Goal: Check status: Check status

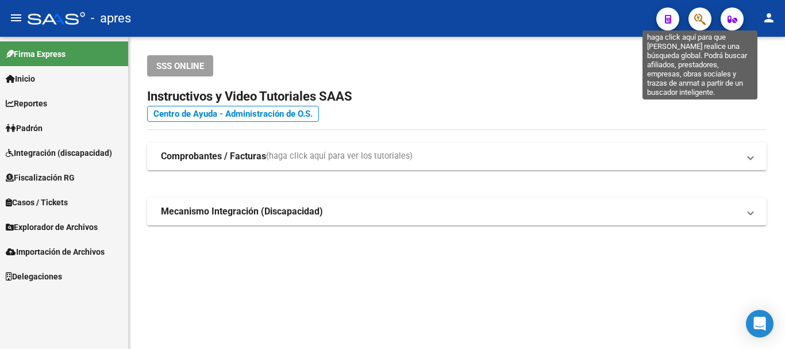
click at [696, 16] on icon "button" at bounding box center [699, 19] width 11 height 13
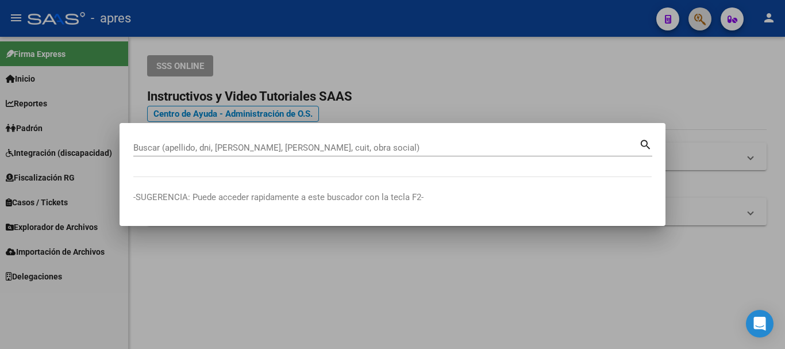
paste input "20467447875"
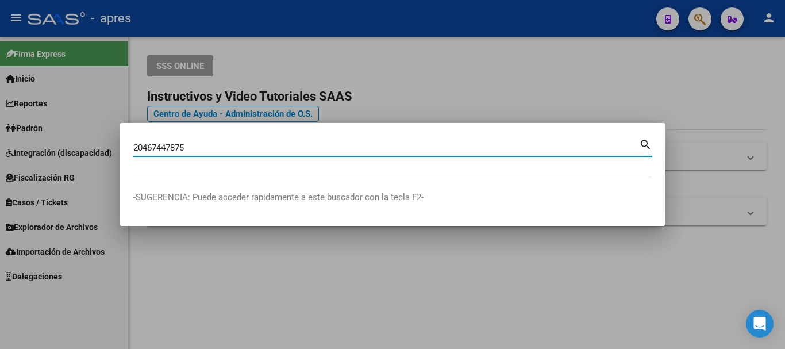
type input "20467447875"
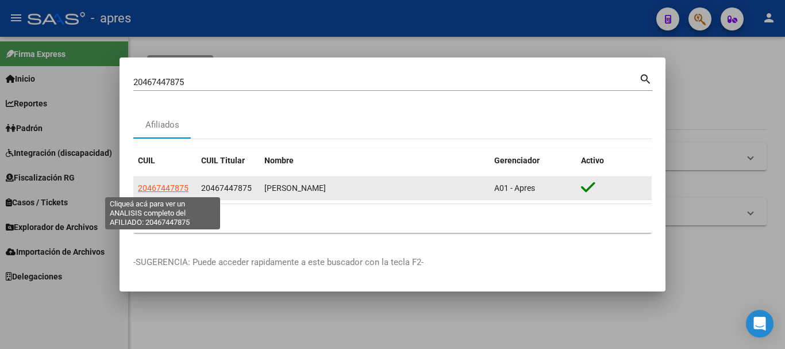
click at [149, 184] on span "20467447875" at bounding box center [163, 187] width 51 height 9
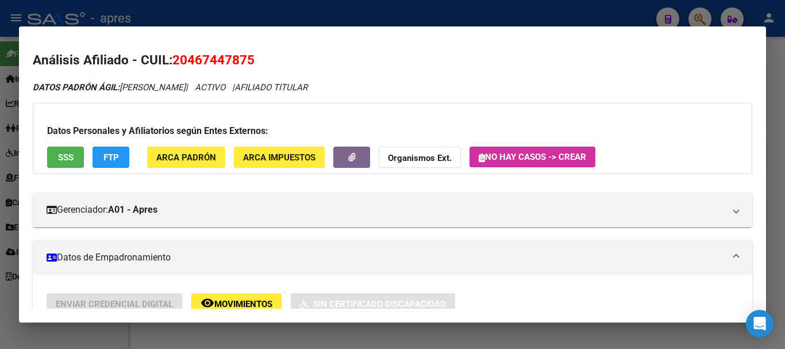
click at [76, 159] on button "SSS" at bounding box center [65, 157] width 37 height 21
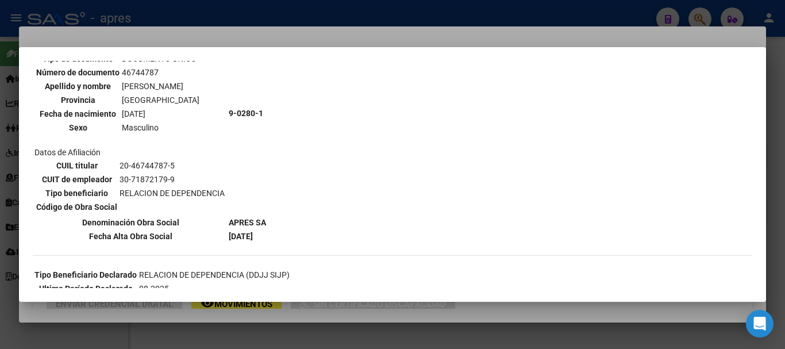
scroll to position [115, 0]
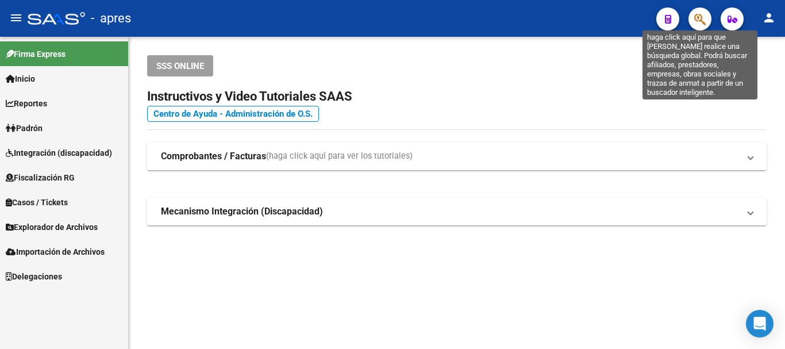
click at [692, 10] on button "button" at bounding box center [699, 18] width 23 height 23
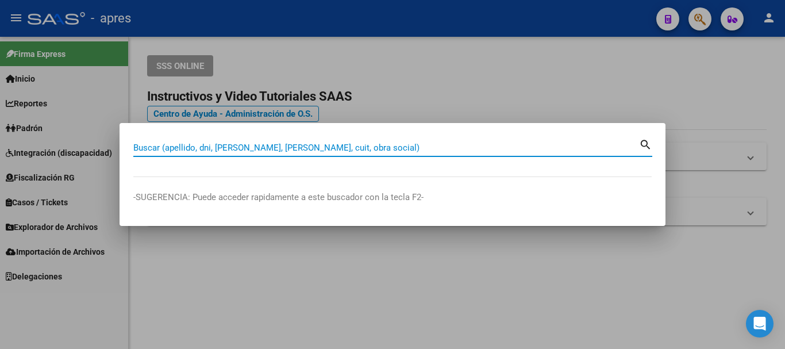
paste input "20942246928"
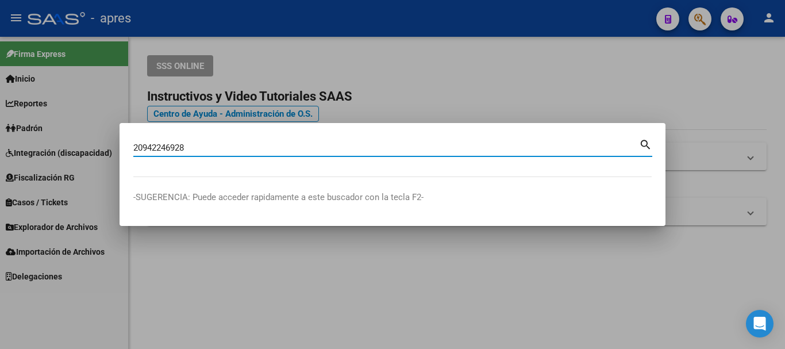
type input "20942246928"
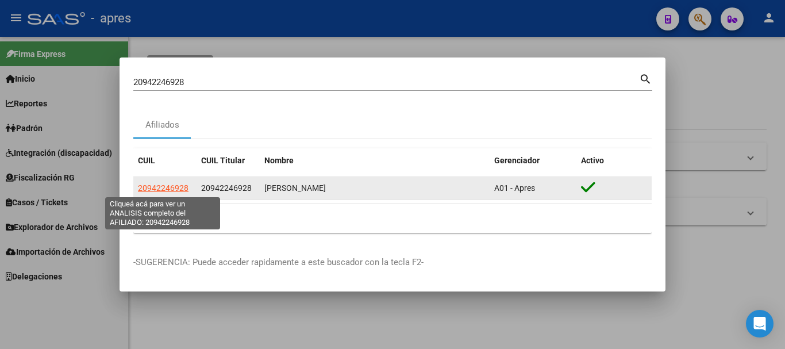
click at [168, 183] on span "20942246928" at bounding box center [163, 187] width 51 height 9
type textarea "20942246928"
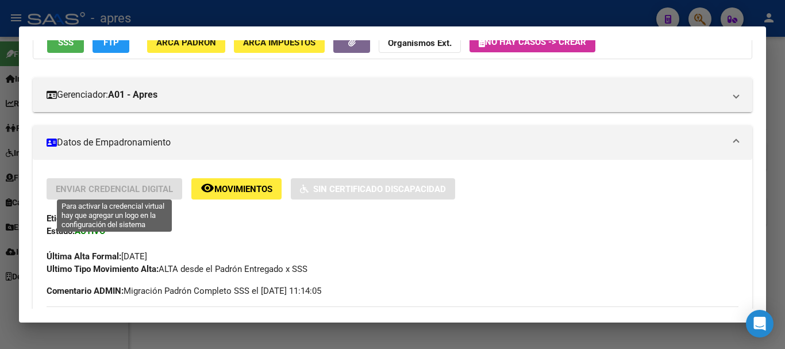
scroll to position [0, 0]
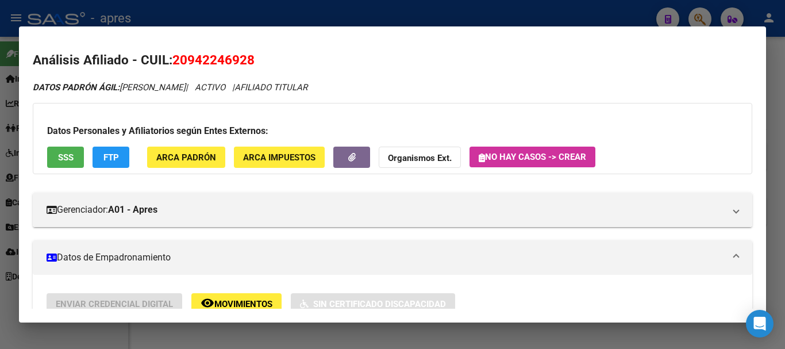
click at [51, 157] on button "SSS" at bounding box center [65, 157] width 37 height 21
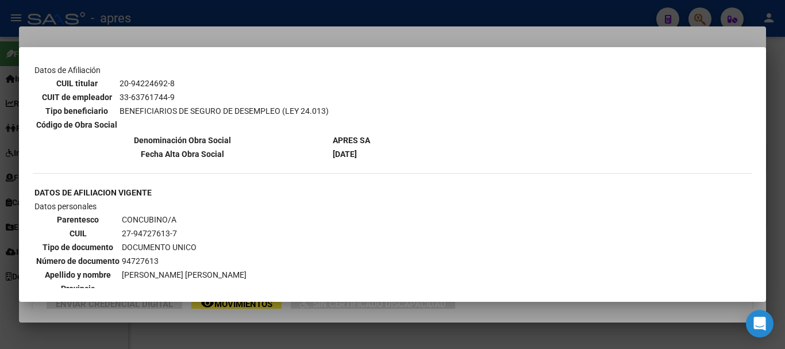
scroll to position [172, 0]
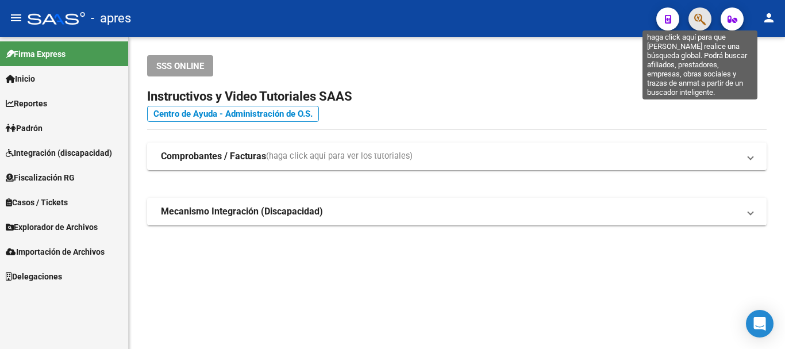
click at [705, 21] on icon "button" at bounding box center [699, 19] width 11 height 13
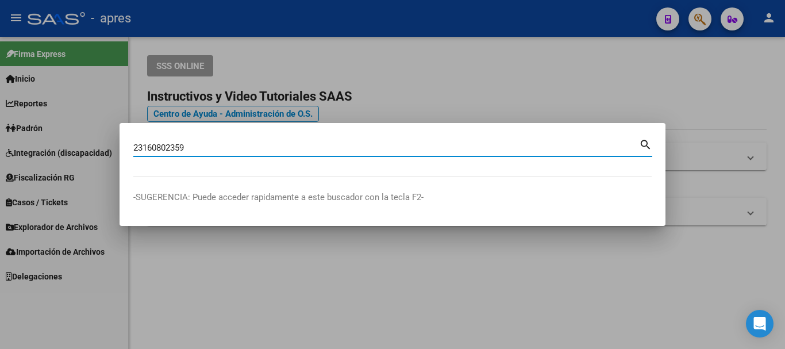
type input "23160802359"
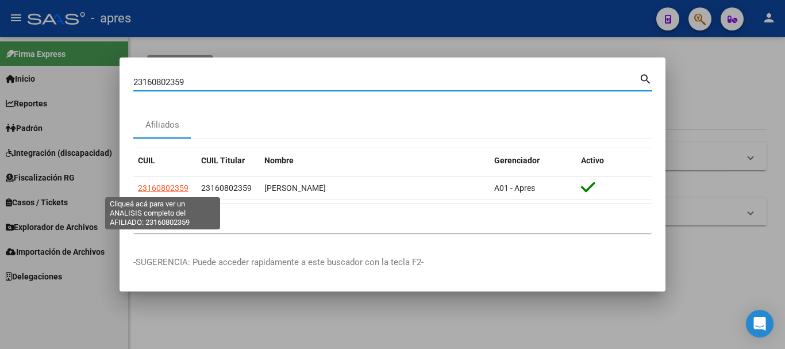
click at [176, 193] on span "23160802359" at bounding box center [163, 187] width 51 height 9
type textarea "23160802359"
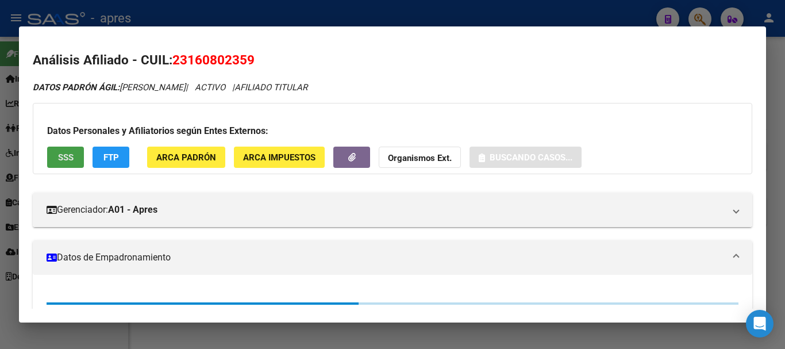
click at [58, 152] on span "SSS" at bounding box center [66, 157] width 16 height 10
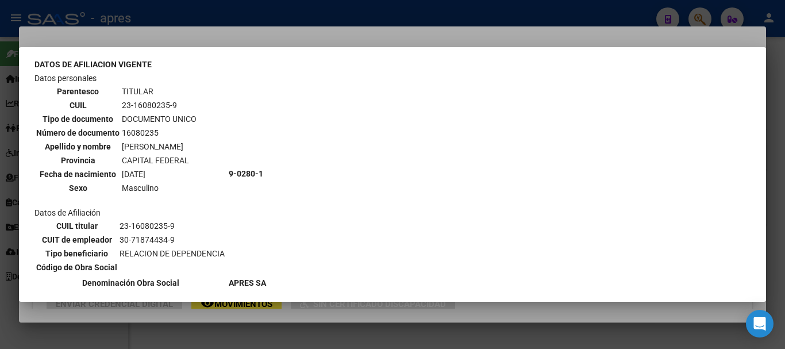
scroll to position [115, 0]
